Goal: Find specific page/section: Find specific page/section

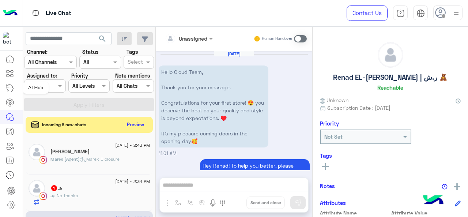
scroll to position [290, 0]
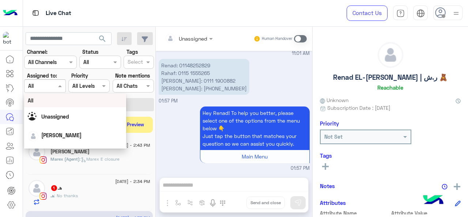
click at [61, 88] on span at bounding box center [60, 86] width 9 height 8
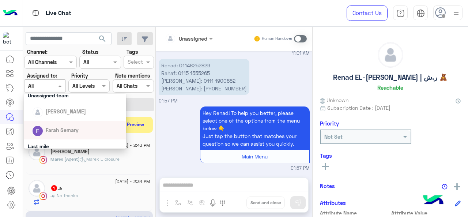
scroll to position [95, 0]
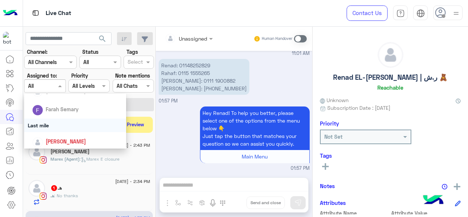
click at [39, 124] on div "Last mile" at bounding box center [75, 125] width 102 height 14
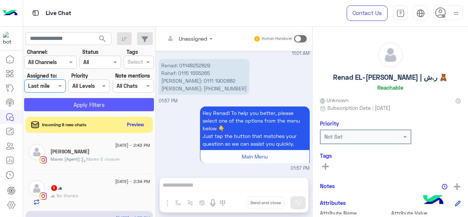
click at [67, 107] on button "Apply Filters" at bounding box center [89, 104] width 130 height 13
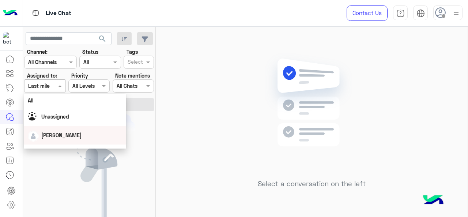
drag, startPoint x: 54, startPoint y: 90, endPoint x: 48, endPoint y: 109, distance: 20.0
click at [48, 109] on body "Live Chat Contact Us Help Center عربي English search Channel: Channel All Chann…" at bounding box center [234, 108] width 468 height 217
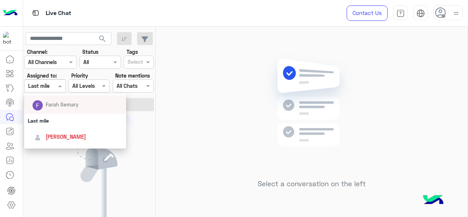
scroll to position [120, 0]
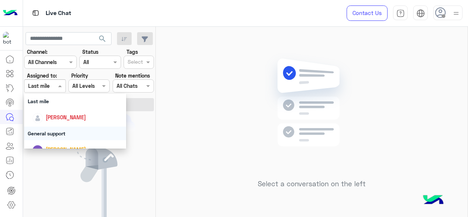
click at [43, 131] on div "General support" at bounding box center [75, 133] width 102 height 14
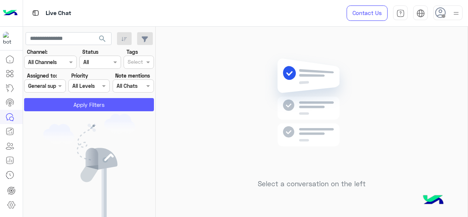
click at [67, 106] on button "Apply Filters" at bounding box center [89, 104] width 130 height 13
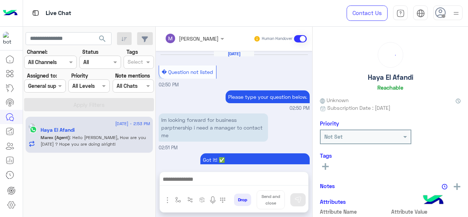
scroll to position [248, 0]
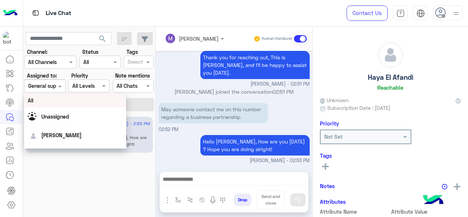
click at [57, 87] on span at bounding box center [60, 86] width 9 height 8
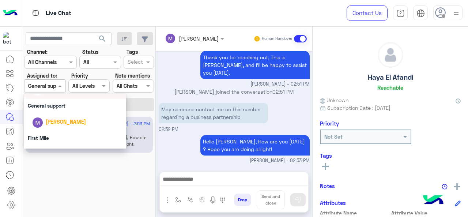
scroll to position [148, 0]
click at [43, 135] on div "First Mile" at bounding box center [75, 137] width 102 height 14
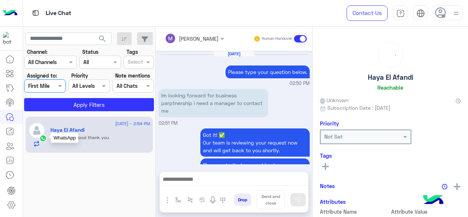
scroll to position [247, 0]
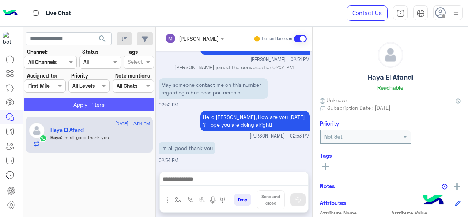
click at [62, 105] on button "Apply Filters" at bounding box center [89, 104] width 130 height 13
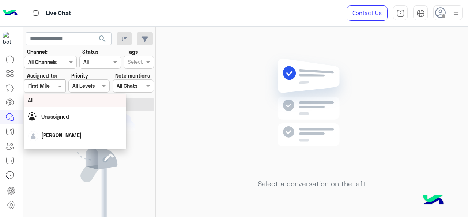
click at [64, 84] on span at bounding box center [60, 86] width 9 height 8
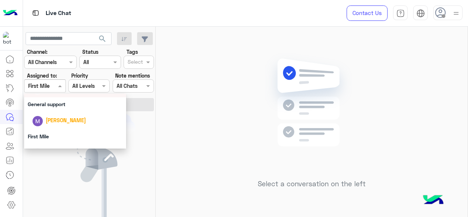
scroll to position [149, 0]
drag, startPoint x: 58, startPoint y: 117, endPoint x: 71, endPoint y: 118, distance: 12.8
click at [71, 118] on span "[PERSON_NAME]" at bounding box center [66, 120] width 40 height 6
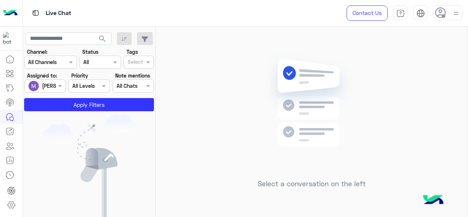
click at [71, 118] on img at bounding box center [89, 167] width 92 height 107
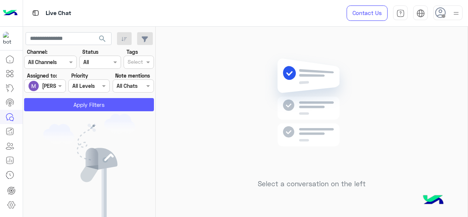
click at [77, 101] on button "Apply Filters" at bounding box center [89, 104] width 130 height 13
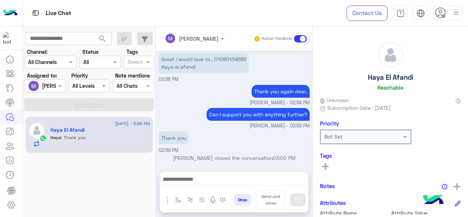
scroll to position [901, 0]
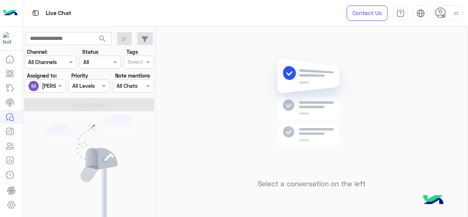
click at [53, 95] on section "Channel: Channel All Channels Status Channel All Tags Select Assigned to: Assig…" at bounding box center [90, 79] width 122 height 63
click at [55, 90] on div "[PERSON_NAME]" at bounding box center [42, 86] width 28 height 15
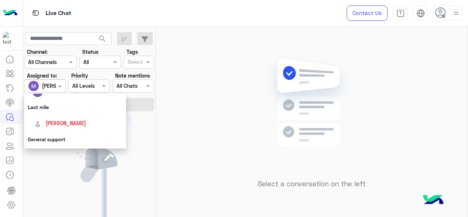
scroll to position [114, 0]
click at [60, 108] on div "Last mile" at bounding box center [75, 107] width 102 height 14
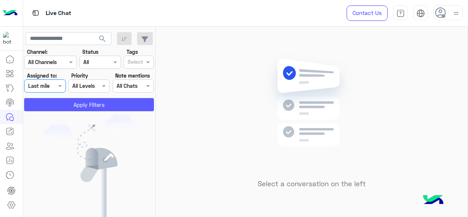
click at [71, 107] on button "Apply Filters" at bounding box center [89, 104] width 130 height 13
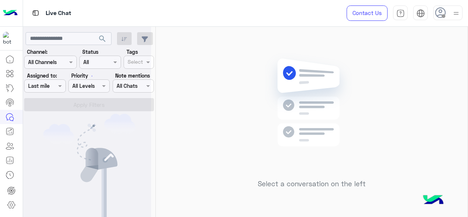
click at [58, 88] on span at bounding box center [60, 86] width 9 height 8
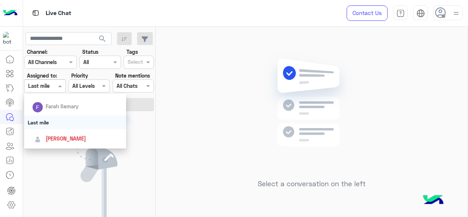
scroll to position [118, 0]
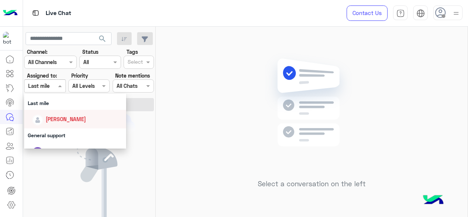
click at [56, 122] on span "[PERSON_NAME]" at bounding box center [66, 119] width 40 height 6
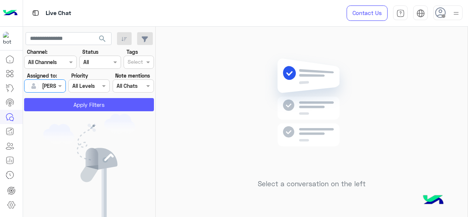
click at [62, 103] on button "Apply Filters" at bounding box center [89, 104] width 130 height 13
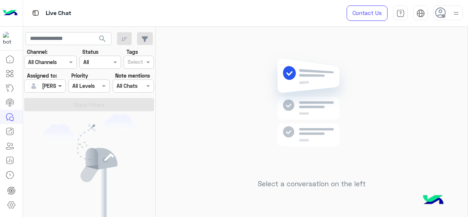
click at [59, 86] on span at bounding box center [60, 86] width 9 height 8
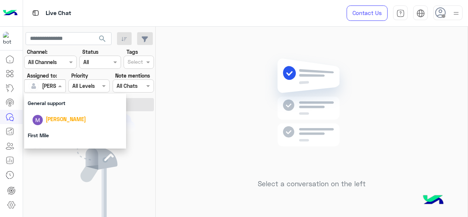
scroll to position [151, 0]
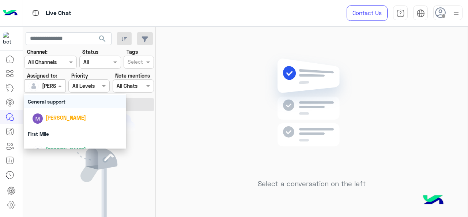
click at [54, 101] on div "General support" at bounding box center [75, 102] width 102 height 14
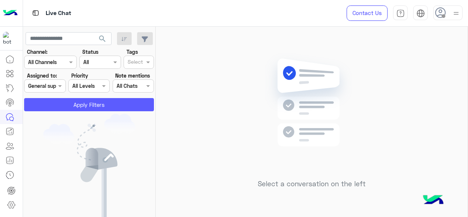
click at [62, 103] on button "Apply Filters" at bounding box center [89, 104] width 130 height 13
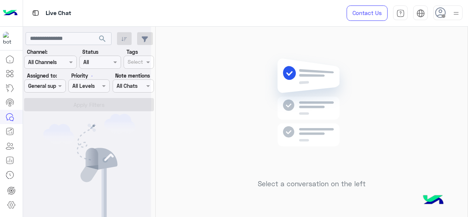
click at [60, 87] on div at bounding box center [87, 111] width 128 height 217
click at [60, 87] on span at bounding box center [60, 86] width 9 height 8
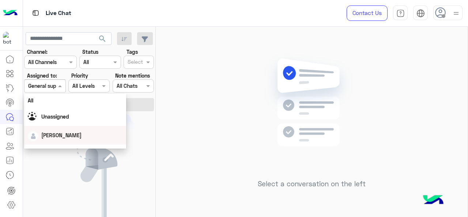
scroll to position [162, 0]
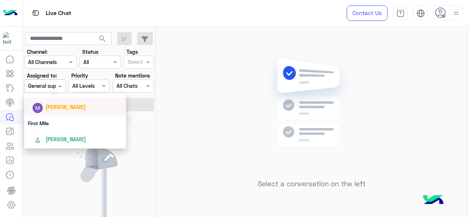
click at [54, 104] on div "[PERSON_NAME]" at bounding box center [66, 107] width 40 height 8
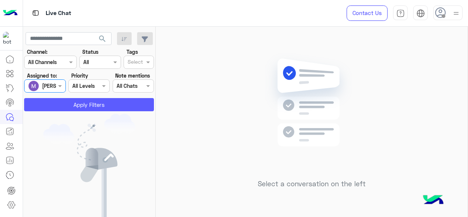
click at [54, 106] on button "Apply Filters" at bounding box center [89, 104] width 130 height 13
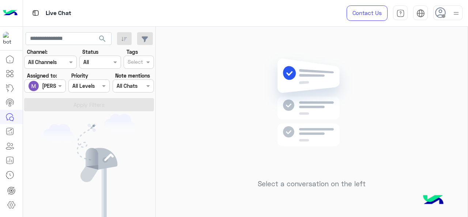
click at [55, 85] on div at bounding box center [44, 86] width 41 height 8
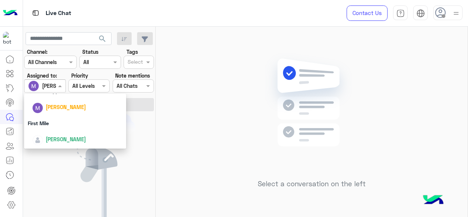
click at [64, 121] on div "First Mile" at bounding box center [75, 123] width 102 height 14
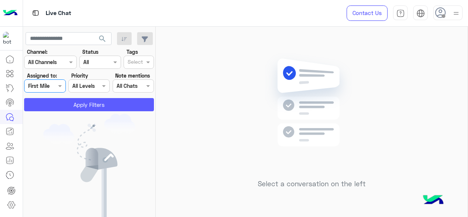
click at [71, 98] on button "Apply Filters" at bounding box center [89, 104] width 130 height 13
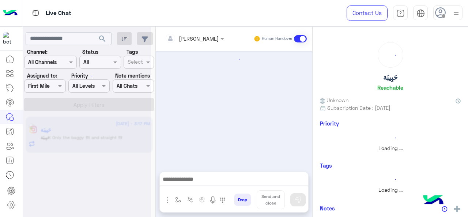
click at [59, 85] on div at bounding box center [87, 111] width 128 height 217
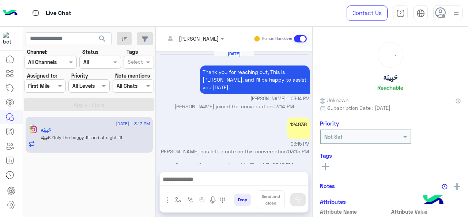
scroll to position [115, 0]
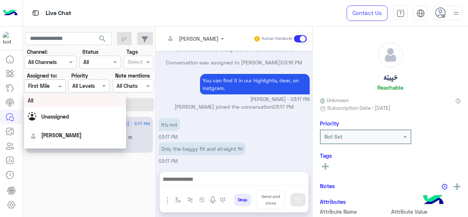
click at [57, 88] on span at bounding box center [60, 86] width 9 height 8
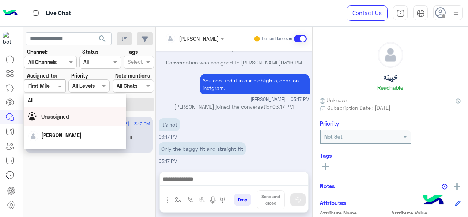
scroll to position [162, 0]
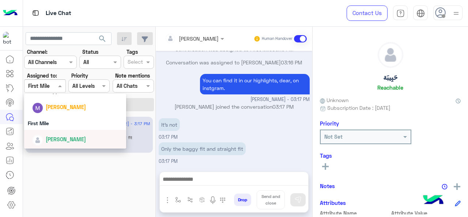
click at [64, 140] on span "[PERSON_NAME]" at bounding box center [66, 139] width 40 height 6
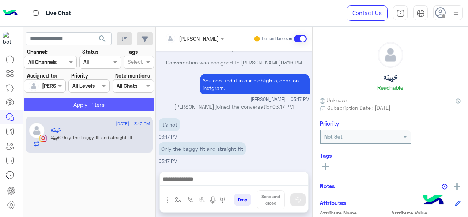
click at [80, 103] on button "Apply Filters" at bounding box center [89, 104] width 130 height 13
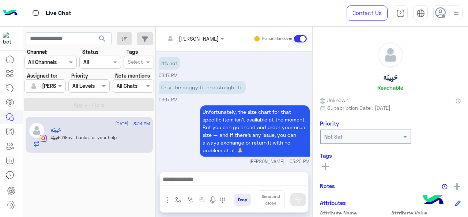
scroll to position [461, 0]
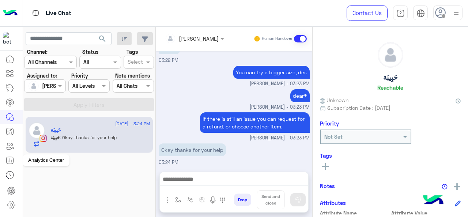
click at [12, 161] on icon at bounding box center [9, 160] width 9 height 9
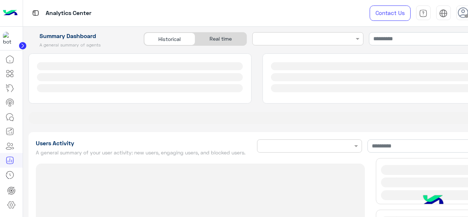
type input "**********"
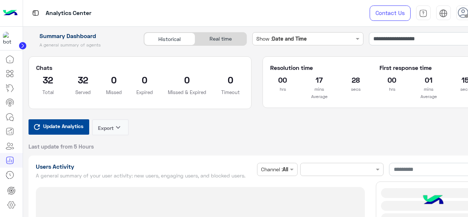
type input "**********"
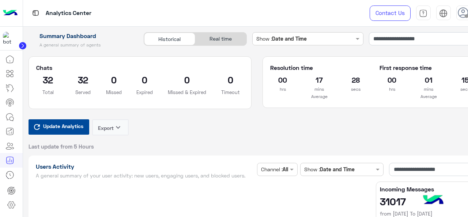
type input "**********"
click at [75, 128] on span "Update Analytics" at bounding box center [63, 126] width 44 height 10
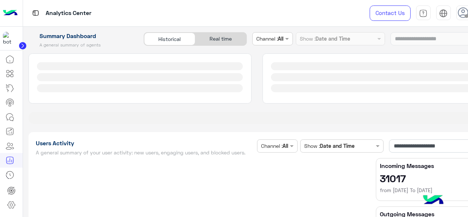
type input "**********"
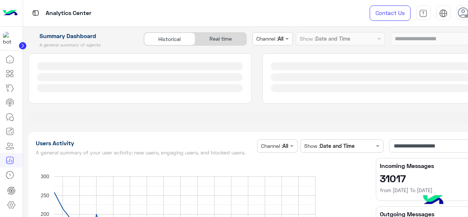
type input "**********"
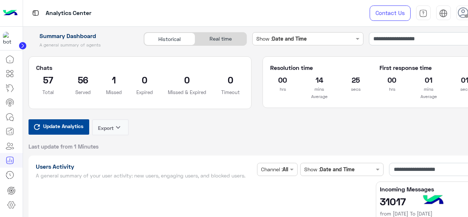
type input "**********"
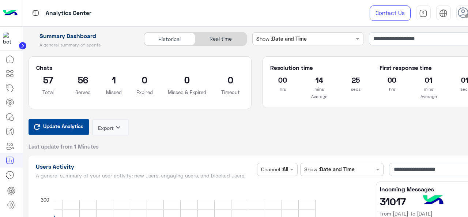
type input "**********"
click at [8, 117] on icon at bounding box center [9, 117] width 9 height 9
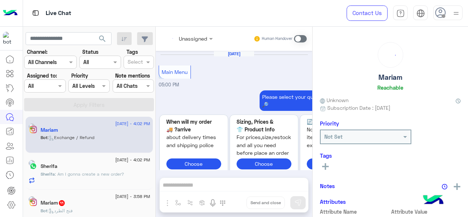
scroll to position [553, 0]
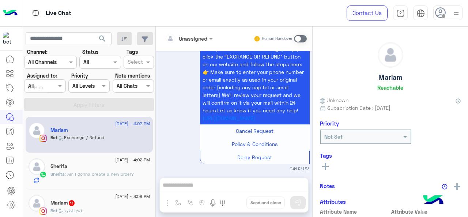
click at [48, 85] on div at bounding box center [44, 86] width 41 height 8
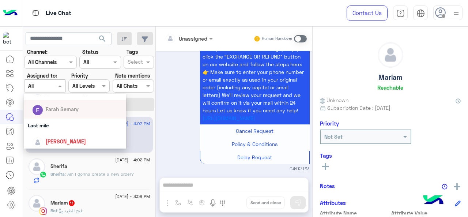
scroll to position [96, 0]
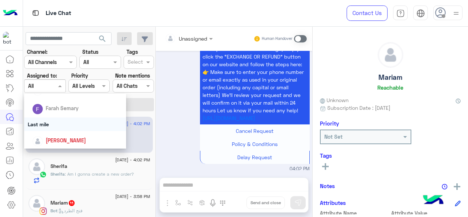
click at [60, 122] on div "Last mile" at bounding box center [75, 124] width 102 height 14
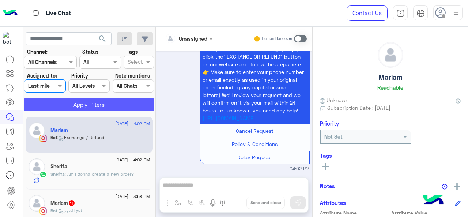
click at [77, 100] on button "Apply Filters" at bounding box center [89, 104] width 130 height 13
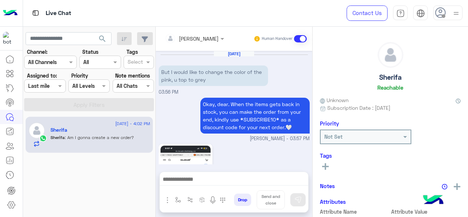
scroll to position [322, 0]
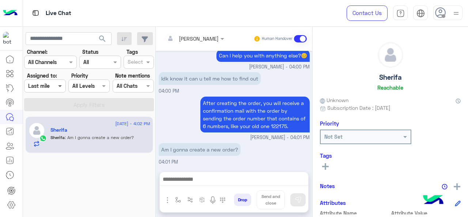
click at [56, 83] on span at bounding box center [60, 86] width 9 height 8
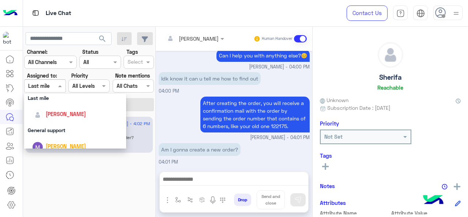
scroll to position [123, 0]
click at [62, 125] on div "General support" at bounding box center [75, 130] width 102 height 14
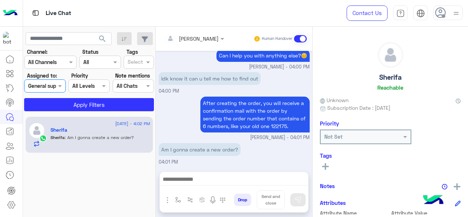
click at [85, 95] on section "Channel: Channel All Channels Status Channel All Tags Select Assigned to: Assig…" at bounding box center [90, 79] width 122 height 63
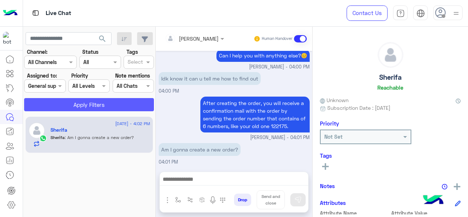
click at [87, 105] on button "Apply Filters" at bounding box center [89, 104] width 130 height 13
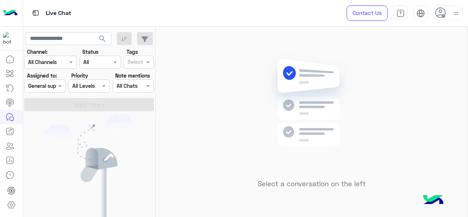
click at [43, 85] on input "text" at bounding box center [36, 86] width 17 height 8
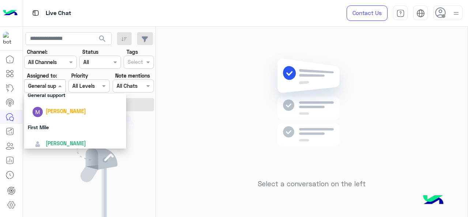
scroll to position [158, 0]
click at [56, 110] on span "[PERSON_NAME]" at bounding box center [66, 110] width 40 height 6
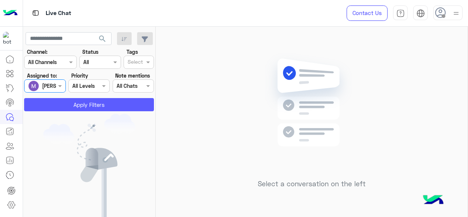
click at [61, 107] on button "Apply Filters" at bounding box center [89, 104] width 130 height 13
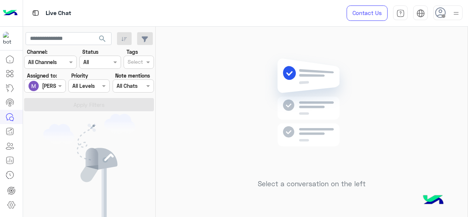
click at [51, 82] on div at bounding box center [44, 86] width 41 height 8
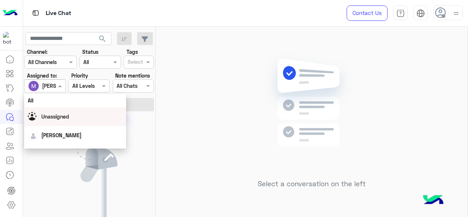
scroll to position [162, 0]
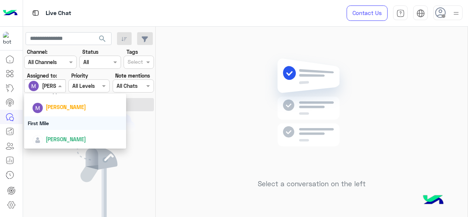
click at [53, 124] on div "First Mile" at bounding box center [75, 123] width 102 height 14
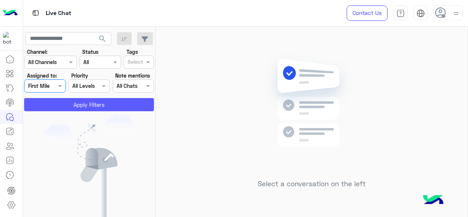
click at [73, 102] on button "Apply Filters" at bounding box center [89, 104] width 130 height 13
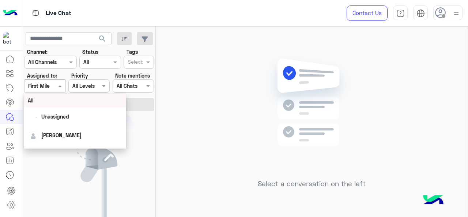
click at [54, 87] on div at bounding box center [44, 86] width 41 height 8
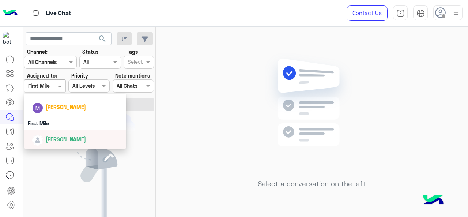
click at [60, 143] on div "[PERSON_NAME]" at bounding box center [77, 139] width 91 height 13
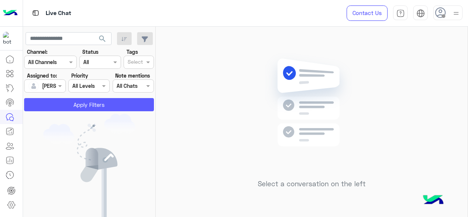
click at [74, 104] on button "Apply Filters" at bounding box center [89, 104] width 130 height 13
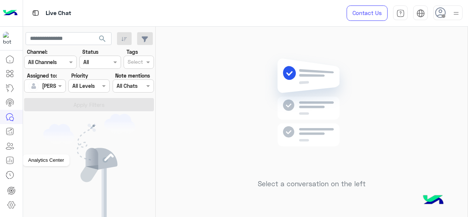
click at [10, 161] on icon at bounding box center [9, 160] width 9 height 9
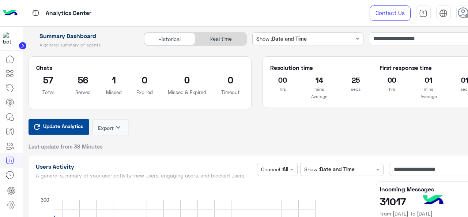
click at [79, 125] on span "Update Analytics" at bounding box center [63, 126] width 44 height 10
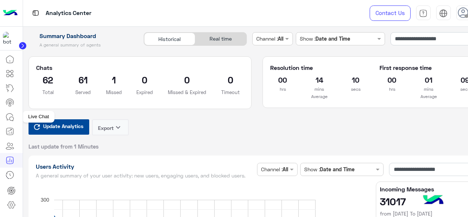
click at [14, 122] on link at bounding box center [10, 117] width 20 height 15
click at [12, 119] on icon at bounding box center [9, 117] width 9 height 9
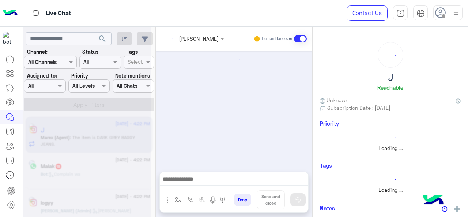
scroll to position [244, 0]
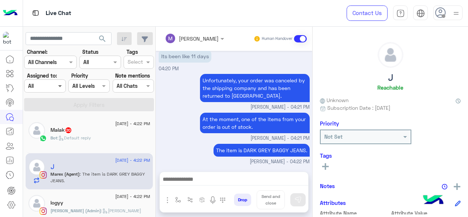
click at [60, 86] on span at bounding box center [60, 86] width 9 height 8
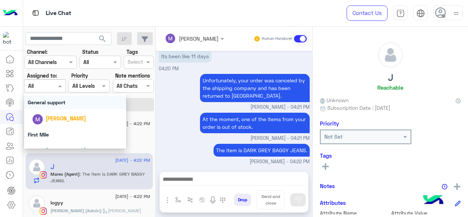
scroll to position [162, 0]
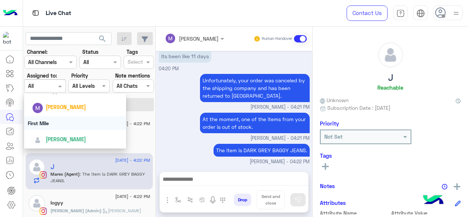
click at [49, 120] on div "First Mile" at bounding box center [75, 123] width 102 height 14
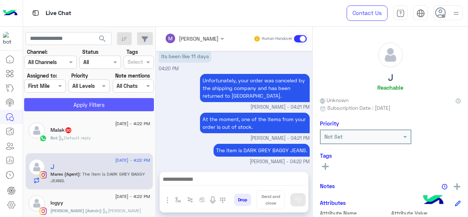
click at [53, 109] on button "Apply Filters" at bounding box center [89, 104] width 130 height 13
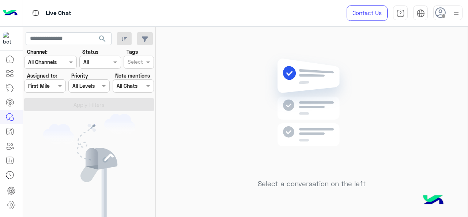
click at [54, 83] on div at bounding box center [44, 86] width 41 height 8
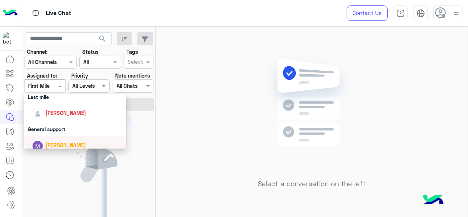
scroll to position [122, 0]
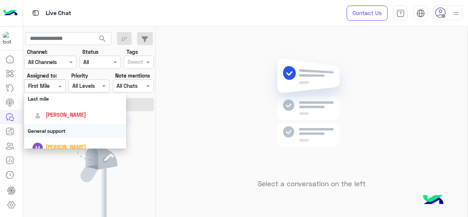
click at [56, 133] on div "General support" at bounding box center [75, 131] width 102 height 14
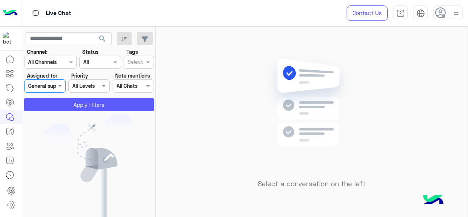
click at [79, 102] on button "Apply Filters" at bounding box center [89, 104] width 130 height 13
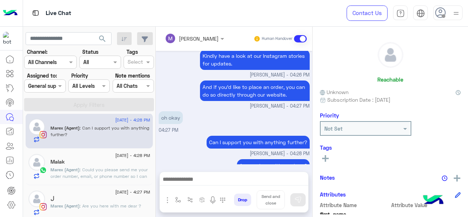
scroll to position [7, 0]
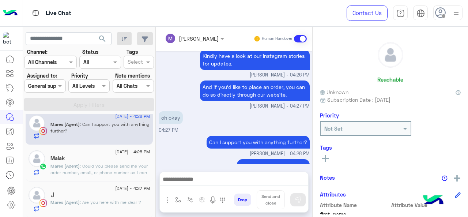
click at [52, 88] on div at bounding box center [44, 86] width 41 height 8
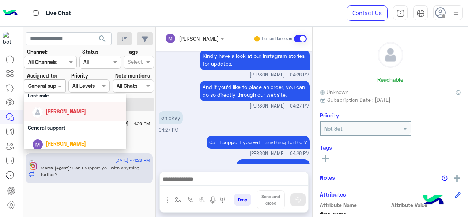
scroll to position [117, 0]
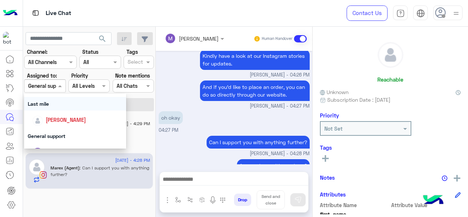
click at [53, 106] on div "Last mile" at bounding box center [75, 104] width 102 height 14
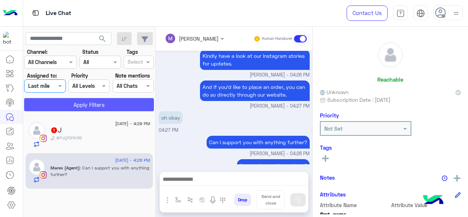
click at [83, 104] on button "Apply Filters" at bounding box center [89, 104] width 130 height 13
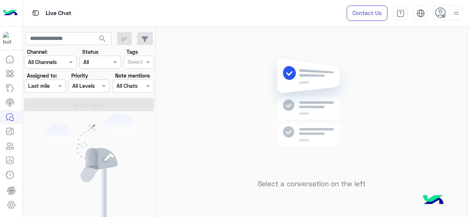
click at [56, 86] on div at bounding box center [44, 86] width 41 height 8
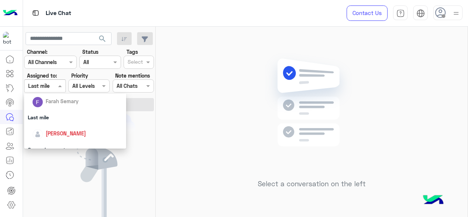
scroll to position [104, 0]
click at [61, 126] on div "[PERSON_NAME]" at bounding box center [77, 132] width 91 height 13
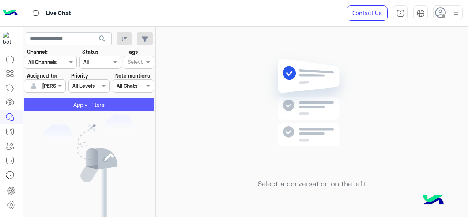
click at [67, 109] on button "Apply Filters" at bounding box center [89, 104] width 130 height 13
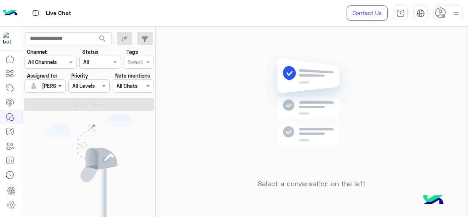
click at [59, 89] on span at bounding box center [60, 86] width 9 height 8
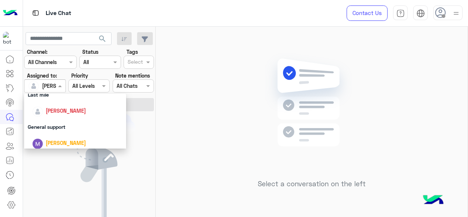
scroll to position [155, 0]
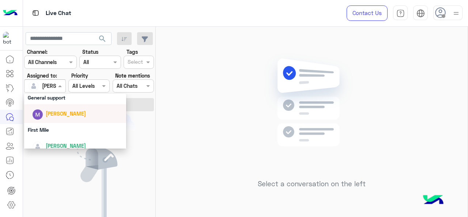
click at [60, 109] on div "[PERSON_NAME]" at bounding box center [77, 113] width 91 height 13
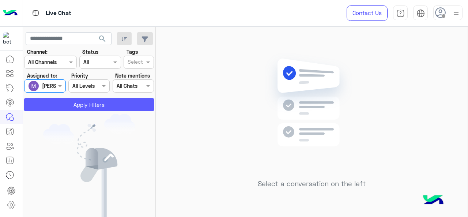
click at [69, 103] on button "Apply Filters" at bounding box center [89, 104] width 130 height 13
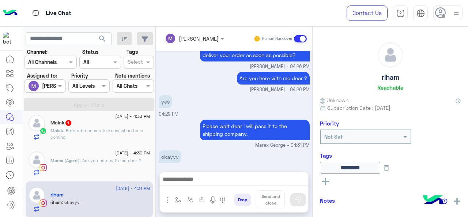
scroll to position [8, 0]
click at [51, 85] on div at bounding box center [44, 86] width 41 height 8
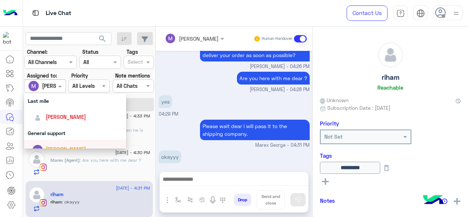
scroll to position [119, 0]
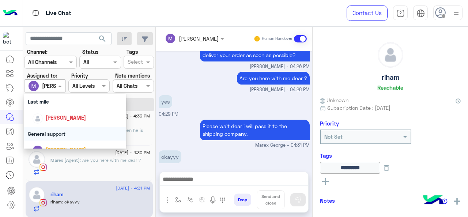
click at [64, 139] on div "General support" at bounding box center [75, 134] width 102 height 14
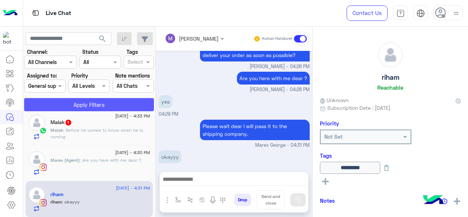
click at [89, 102] on button "Apply Filters" at bounding box center [89, 104] width 130 height 13
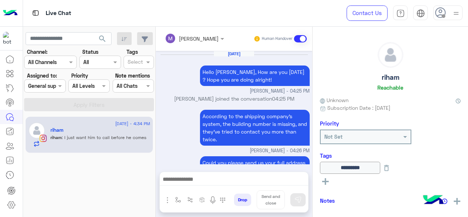
scroll to position [245, 0]
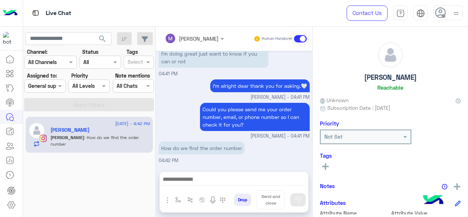
scroll to position [185, 0]
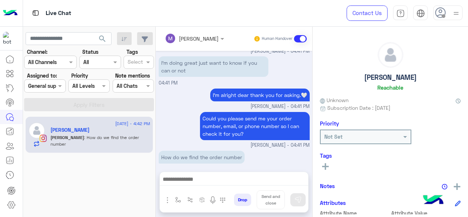
click at [56, 90] on div "General support" at bounding box center [47, 86] width 38 height 8
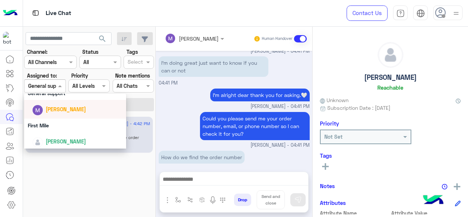
scroll to position [139, 0]
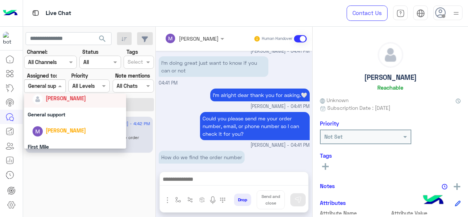
click at [56, 103] on div "[PERSON_NAME]" at bounding box center [77, 98] width 91 height 13
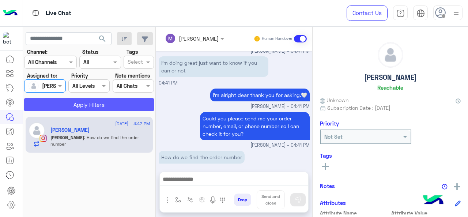
click at [56, 103] on button "Apply Filters" at bounding box center [89, 104] width 130 height 13
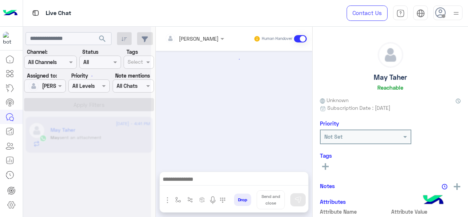
click at [58, 82] on span at bounding box center [60, 86] width 9 height 8
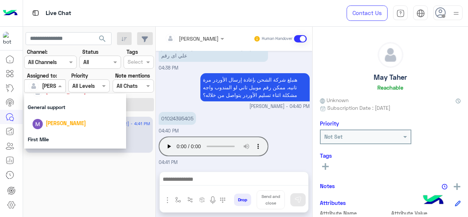
scroll to position [162, 0]
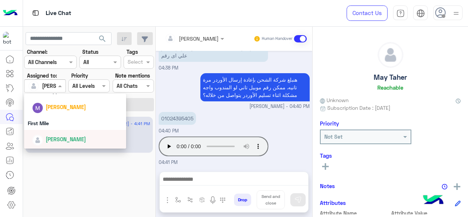
click at [57, 133] on div "[PERSON_NAME]" at bounding box center [77, 139] width 91 height 13
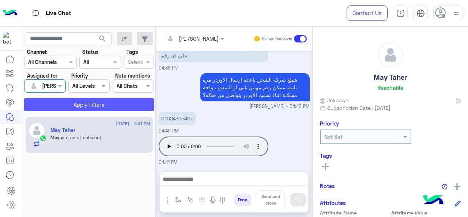
click at [75, 103] on button "Apply Filters" at bounding box center [89, 104] width 130 height 13
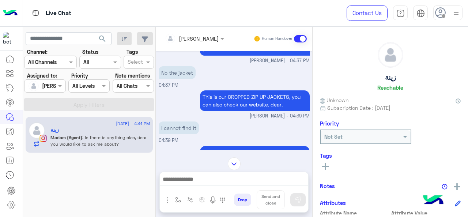
scroll to position [112, 0]
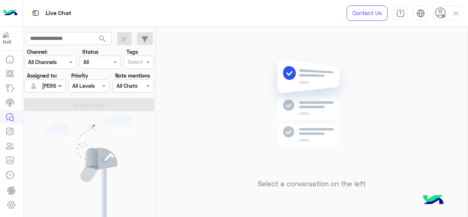
click at [58, 89] on span at bounding box center [60, 86] width 9 height 8
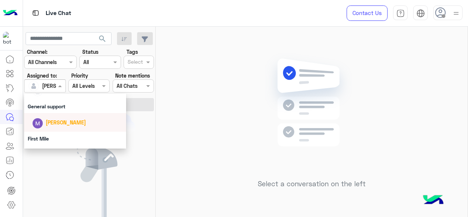
scroll to position [145, 0]
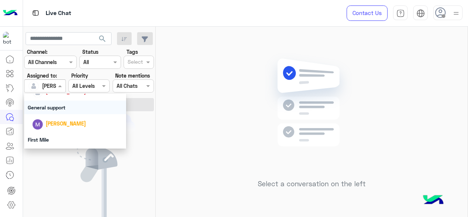
drag, startPoint x: 62, startPoint y: 109, endPoint x: 64, endPoint y: 106, distance: 4.0
click at [62, 109] on div "General support" at bounding box center [75, 108] width 102 height 14
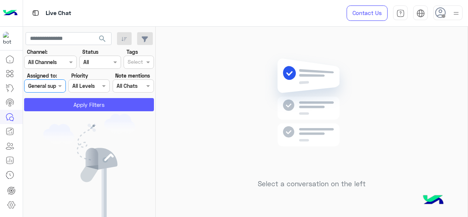
click at [78, 103] on button "Apply Filters" at bounding box center [89, 104] width 130 height 13
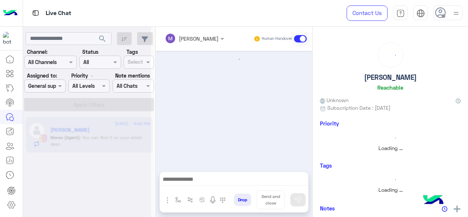
scroll to position [194, 0]
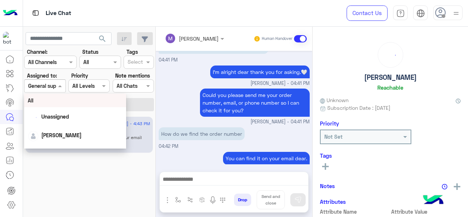
click at [49, 86] on div at bounding box center [44, 86] width 41 height 8
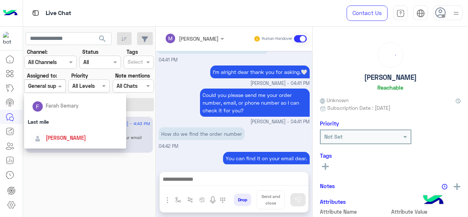
scroll to position [102, 0]
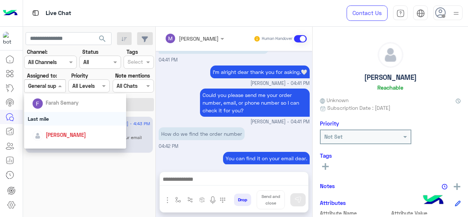
click at [53, 121] on div "Last mile" at bounding box center [75, 119] width 102 height 14
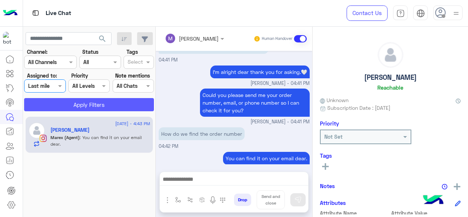
click at [77, 107] on button "Apply Filters" at bounding box center [89, 104] width 130 height 13
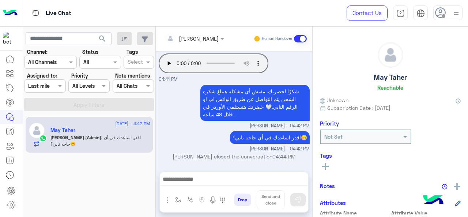
scroll to position [311, 0]
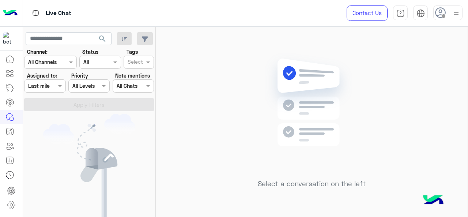
click at [57, 90] on div "Assigned on Last mile" at bounding box center [44, 85] width 41 height 13
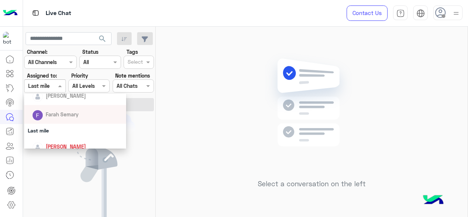
scroll to position [161, 0]
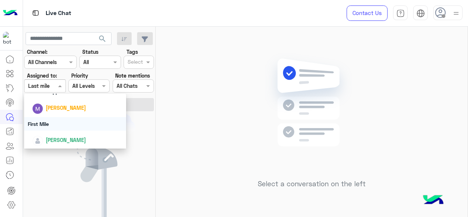
click at [46, 126] on div "First Mile" at bounding box center [75, 124] width 102 height 14
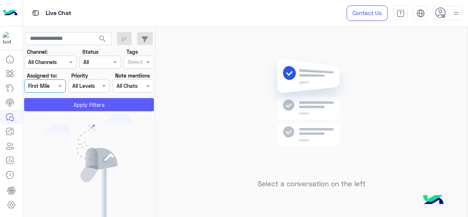
click at [63, 105] on button "Apply Filters" at bounding box center [89, 104] width 130 height 13
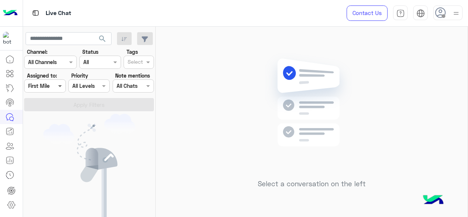
click at [58, 88] on span at bounding box center [60, 86] width 9 height 8
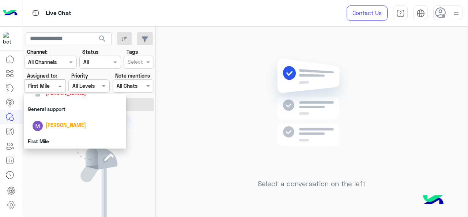
scroll to position [144, 0]
click at [57, 112] on div "General support" at bounding box center [75, 109] width 102 height 14
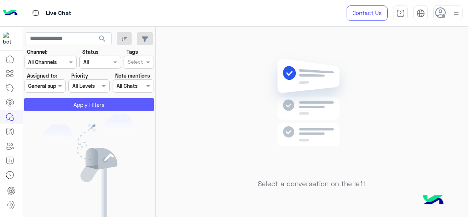
click at [57, 104] on button "Apply Filters" at bounding box center [89, 104] width 130 height 13
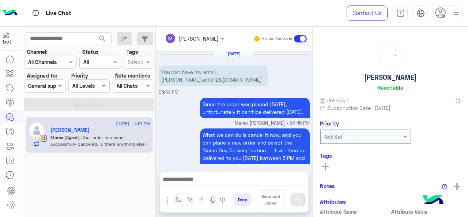
scroll to position [212, 0]
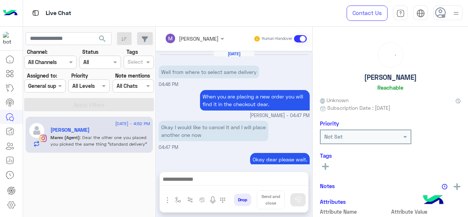
scroll to position [175, 0]
